Goal: Navigation & Orientation: Find specific page/section

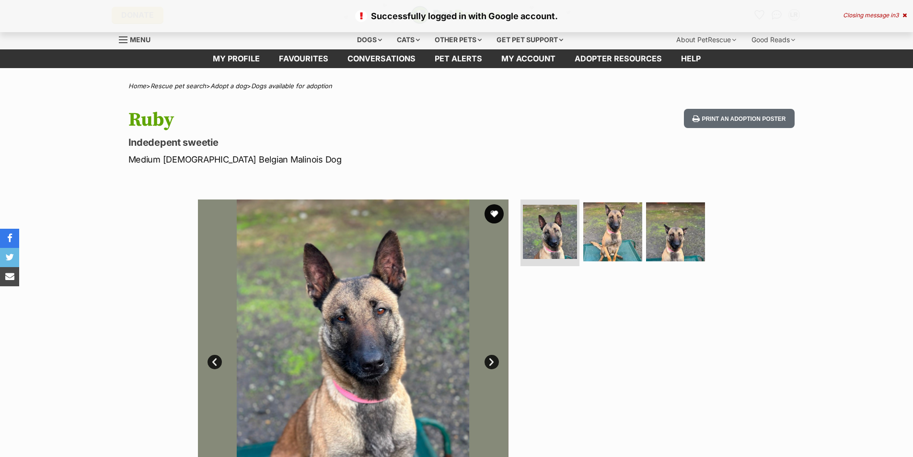
click at [902, 15] on div "Closing message in 3" at bounding box center [875, 15] width 64 height 7
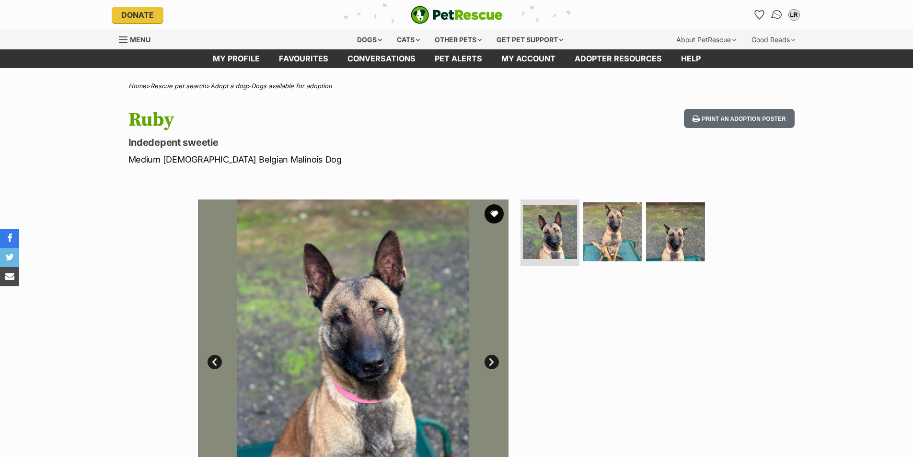
click at [778, 12] on img "Conversations" at bounding box center [777, 15] width 13 height 12
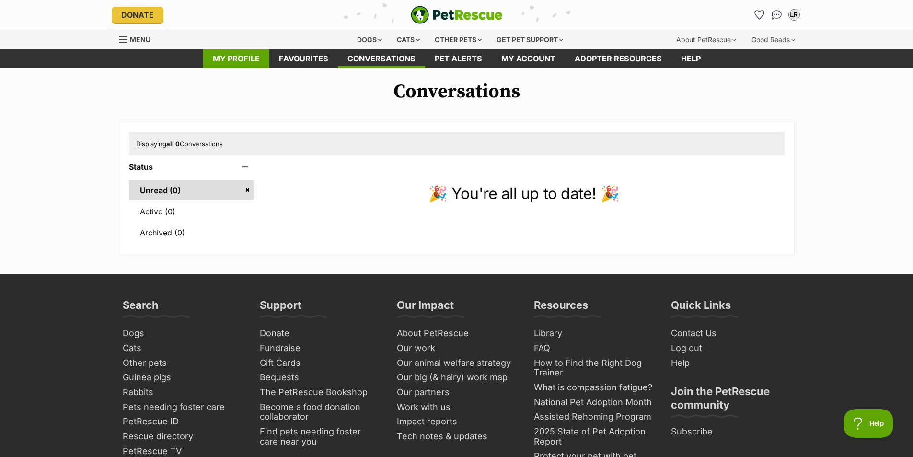
click at [238, 54] on link "My profile" at bounding box center [236, 58] width 66 height 19
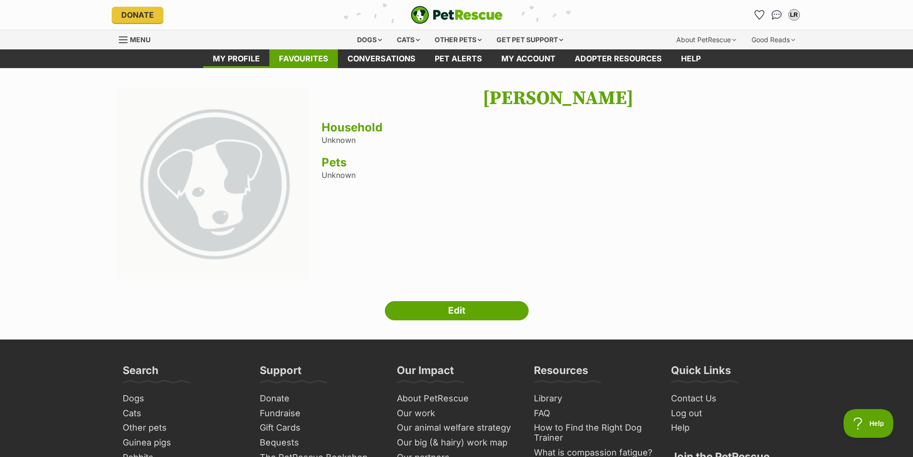
click at [318, 50] on link "Favourites" at bounding box center [303, 58] width 69 height 19
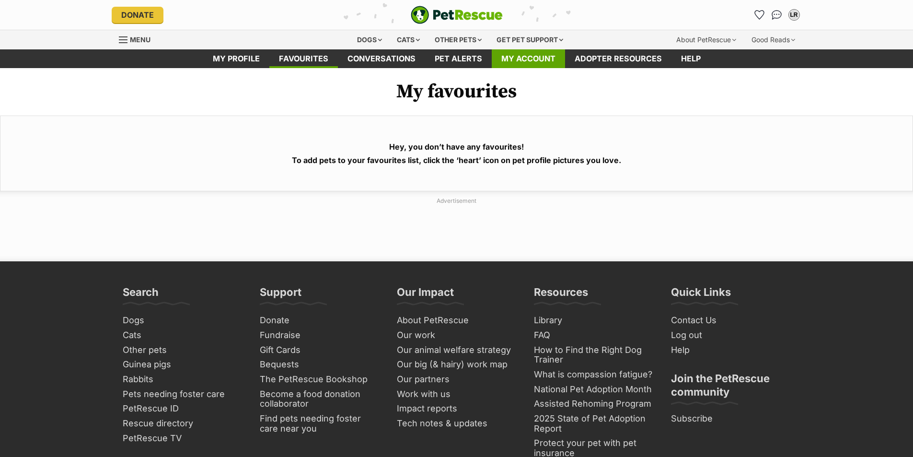
click at [508, 58] on link "My account" at bounding box center [528, 58] width 73 height 19
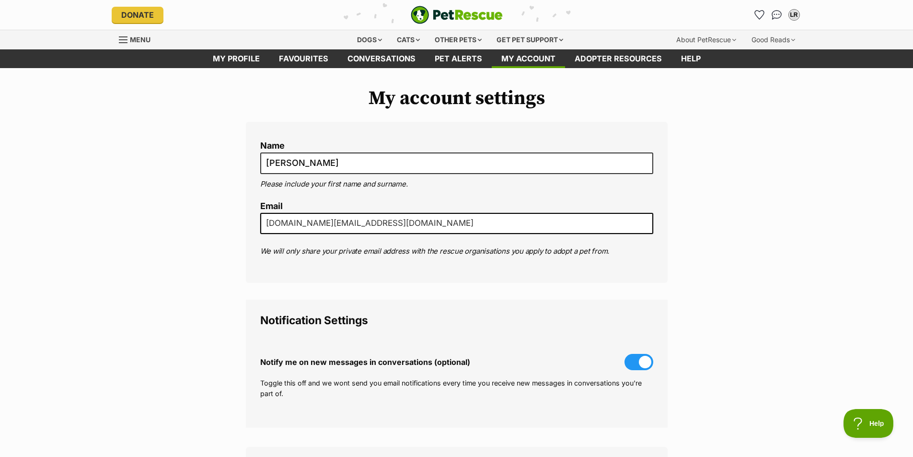
click at [445, 12] on img "PetRescue" at bounding box center [457, 15] width 92 height 18
